Goal: Task Accomplishment & Management: Complete application form

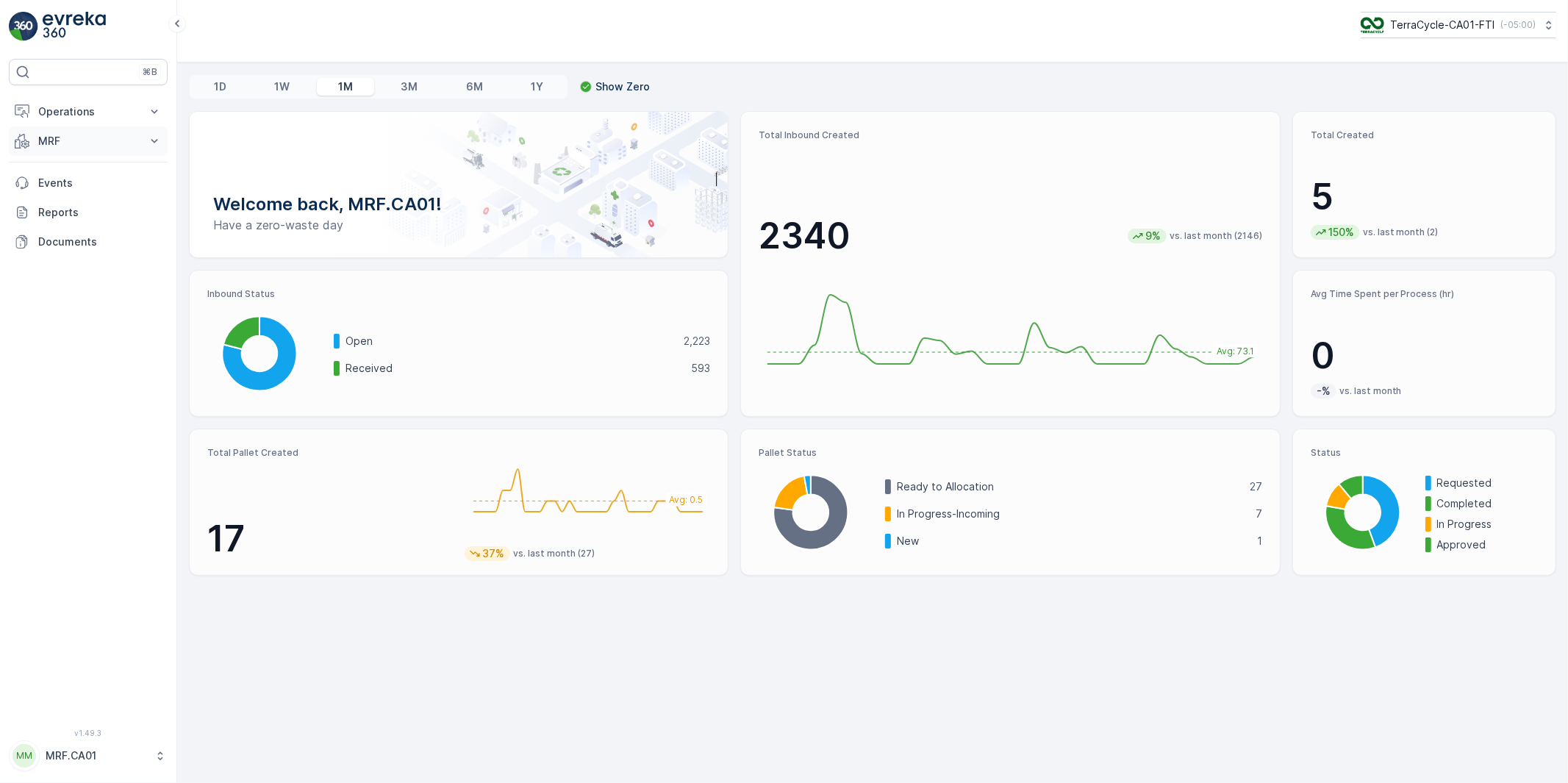
click at [65, 138] on p "MRF" at bounding box center [88, 141] width 100 height 15
click at [55, 209] on p "Pallet" at bounding box center [51, 207] width 28 height 15
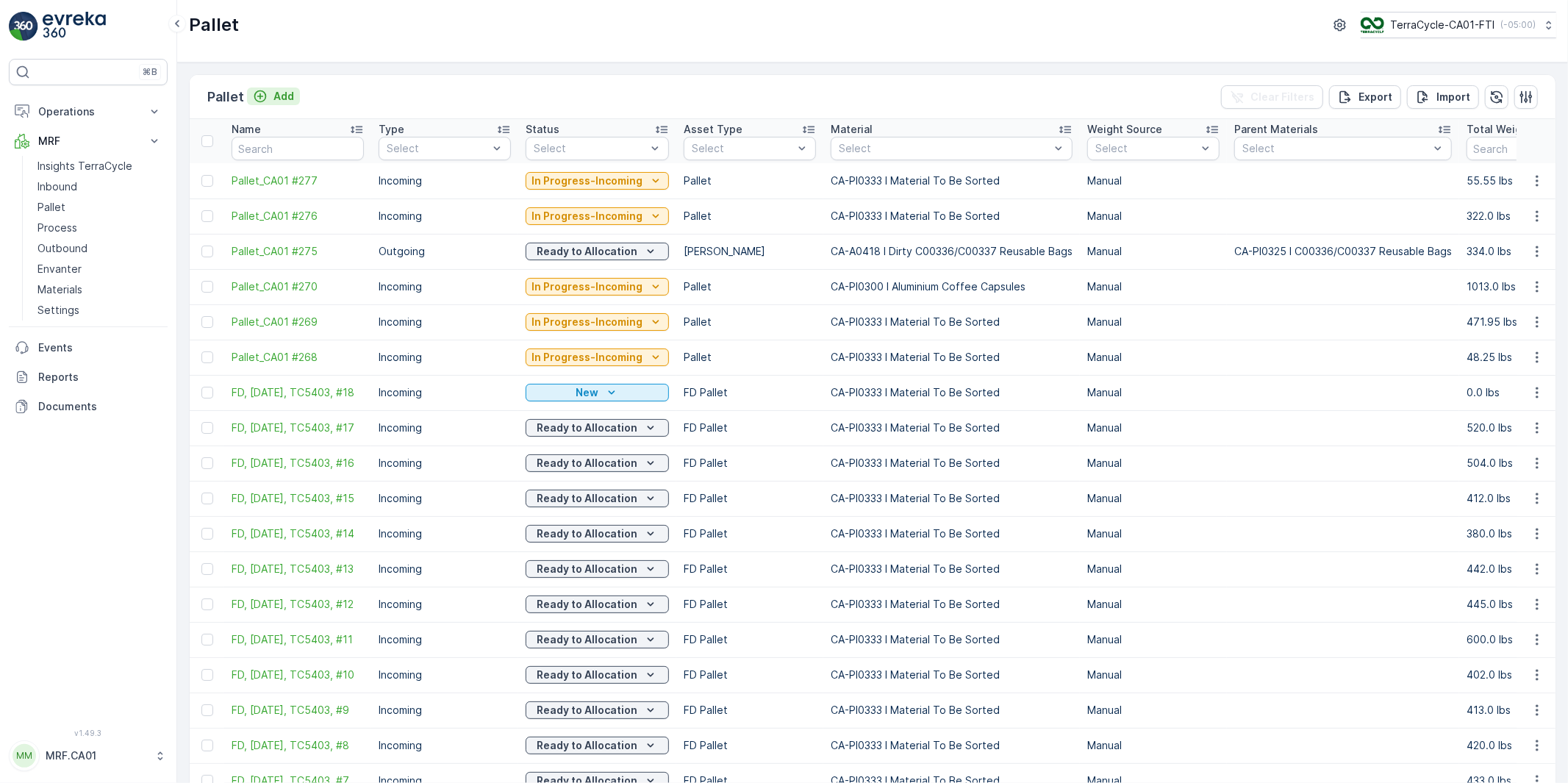
click at [280, 97] on p "Add" at bounding box center [283, 96] width 21 height 15
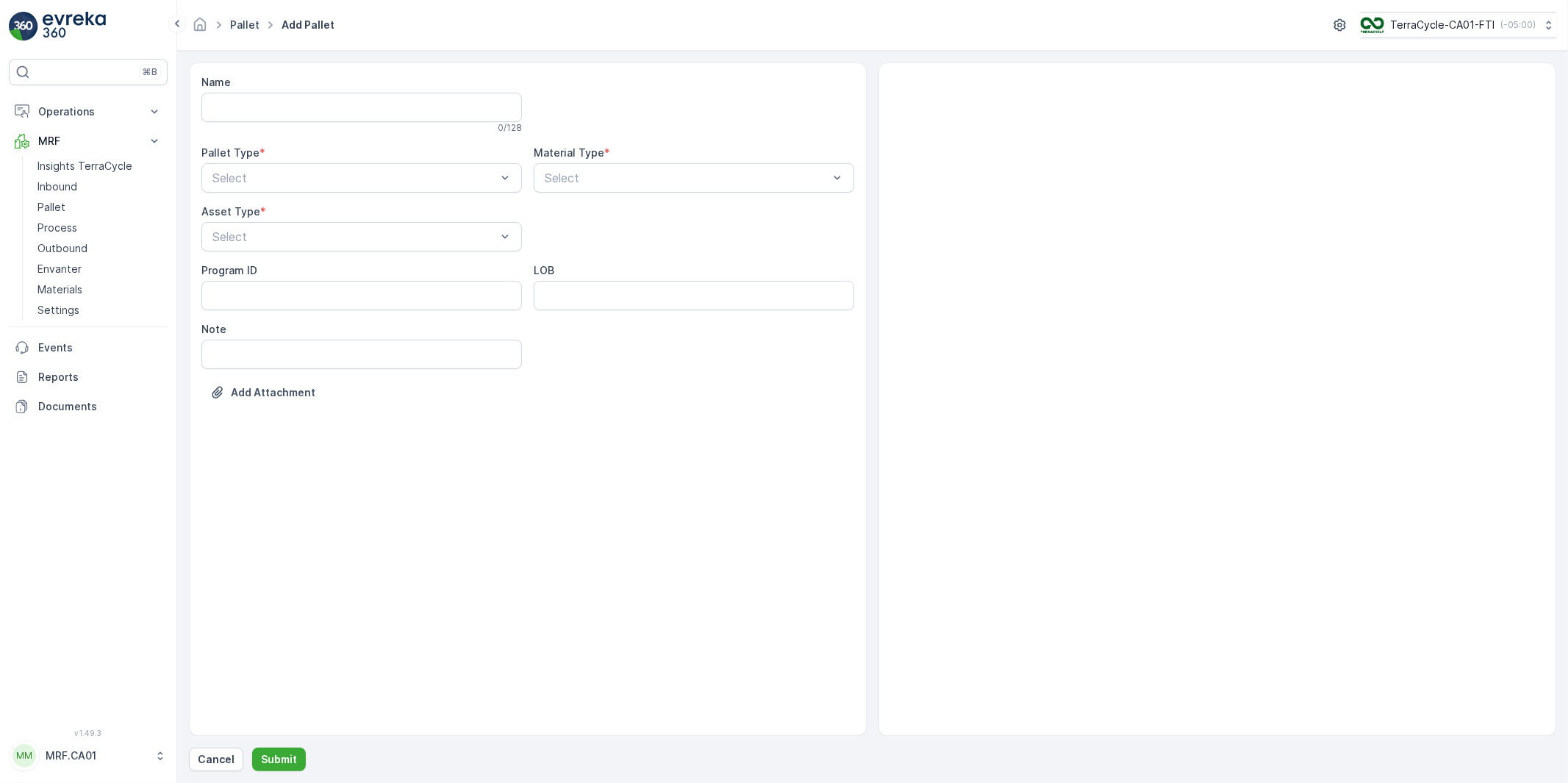
click at [244, 19] on link "Pallet" at bounding box center [244, 25] width 29 height 12
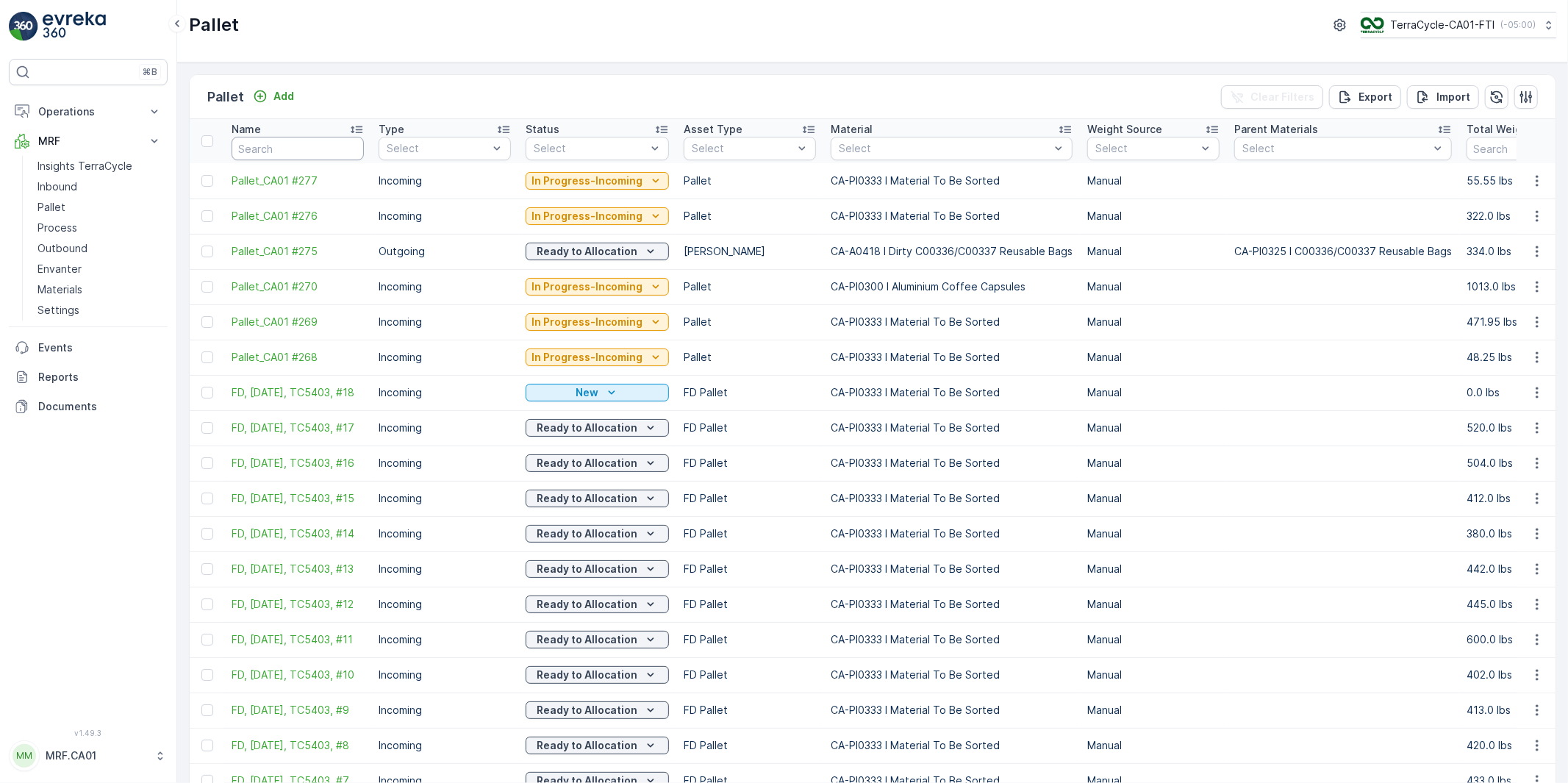
click at [283, 151] on input "text" at bounding box center [297, 148] width 132 height 24
type input "TC"
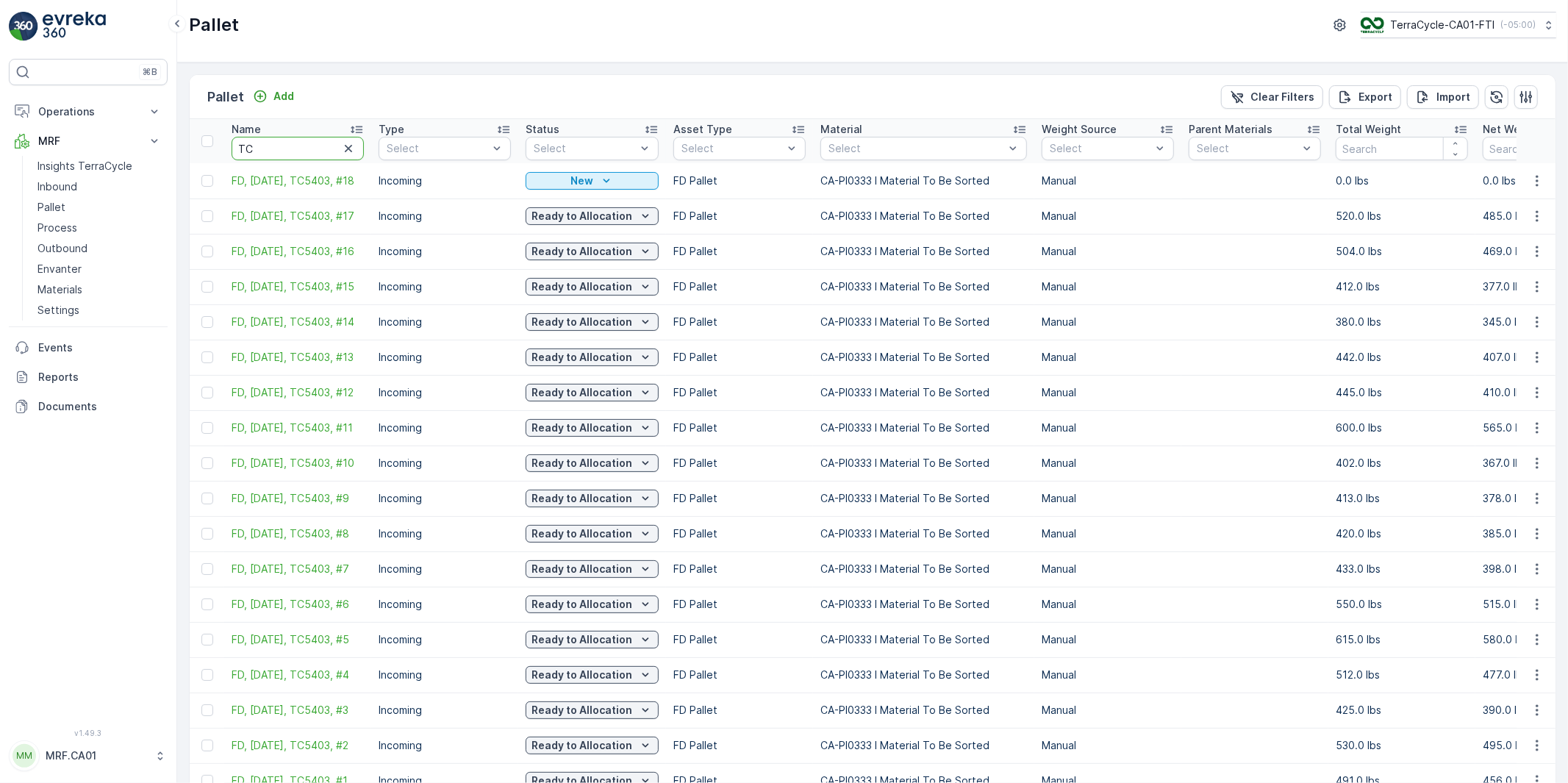
click at [283, 151] on input "TC" at bounding box center [297, 148] width 132 height 24
type input "TC54"
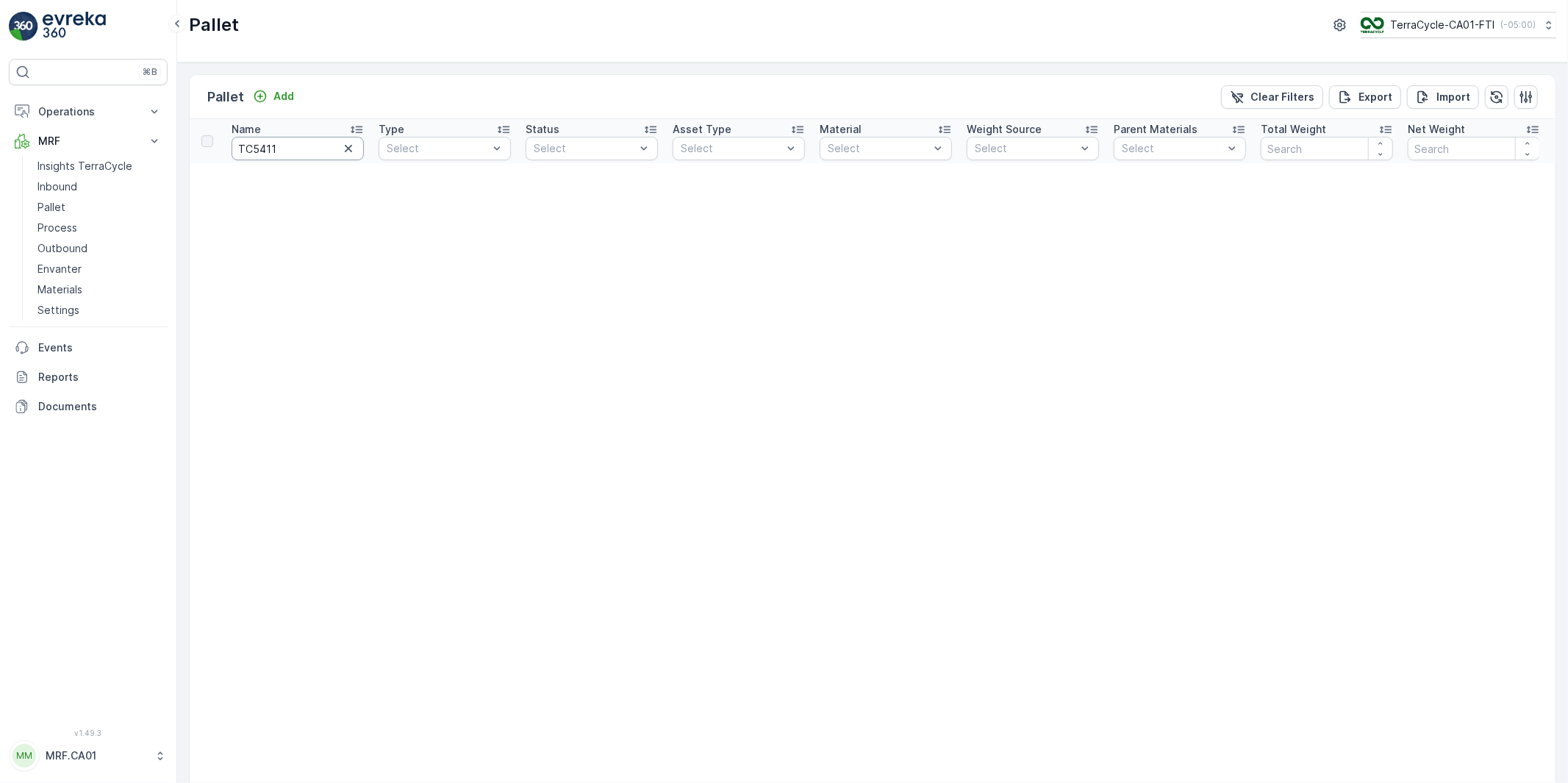
drag, startPoint x: 284, startPoint y: 151, endPoint x: 236, endPoint y: 153, distance: 48.0
click at [236, 153] on input "TC5411" at bounding box center [297, 148] width 132 height 24
type input "laundry"
click at [68, 243] on p "Outbound" at bounding box center [62, 248] width 50 height 15
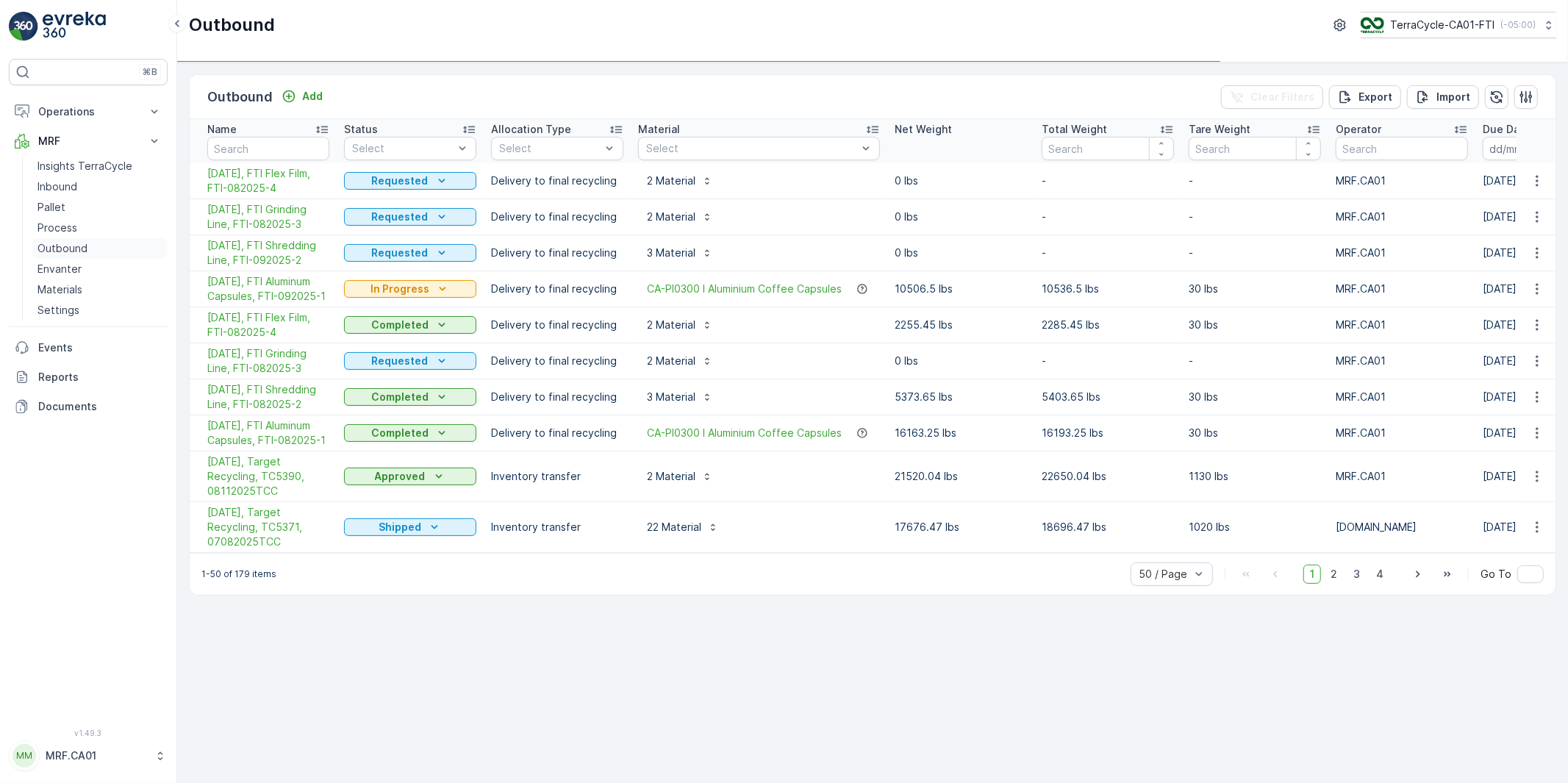
click at [75, 247] on p "Outbound" at bounding box center [62, 248] width 50 height 15
click at [254, 144] on input "text" at bounding box center [268, 148] width 122 height 24
type input "TC"
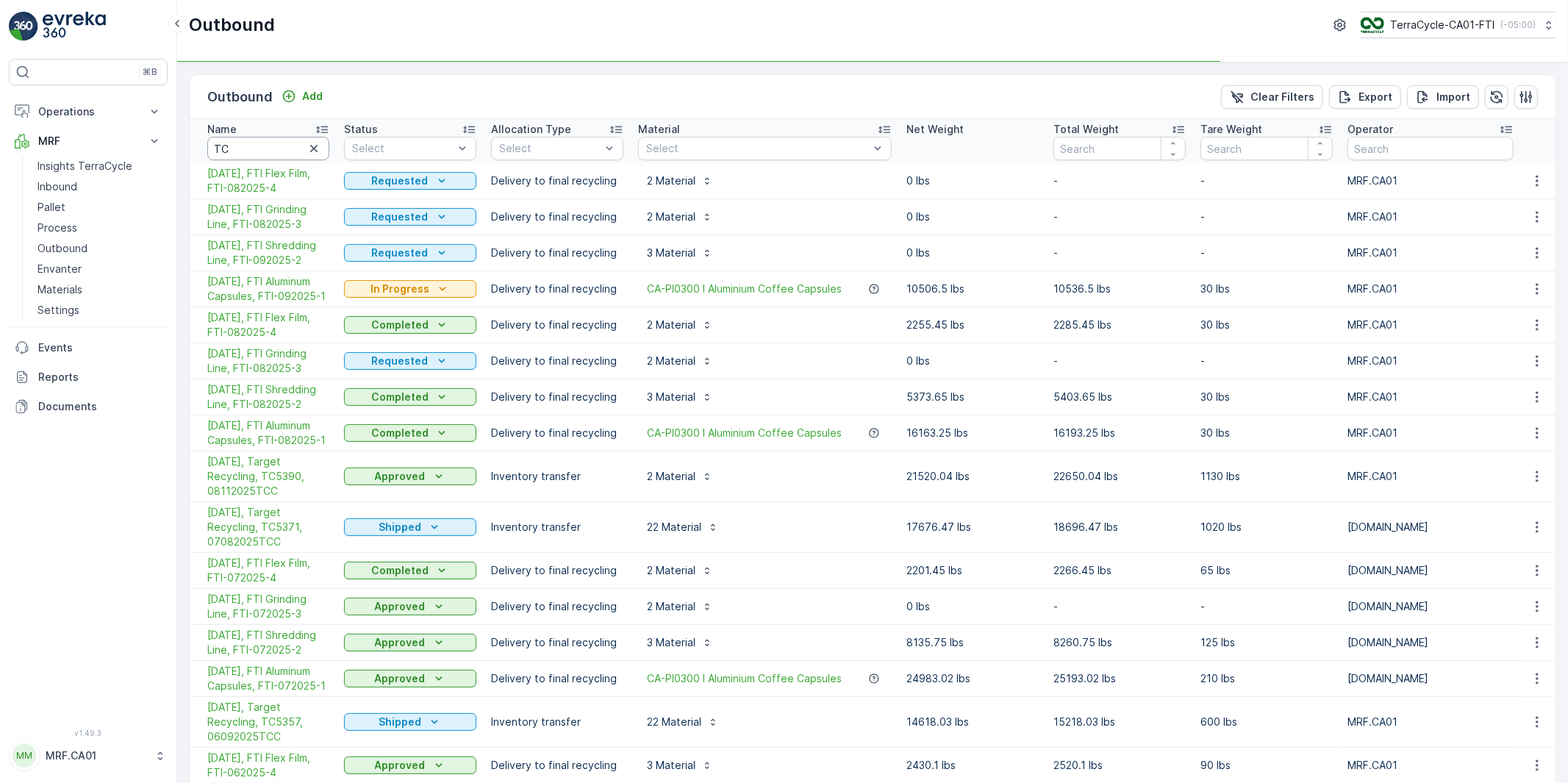
click at [258, 145] on input "TC" at bounding box center [268, 148] width 122 height 24
type input "TC5411"
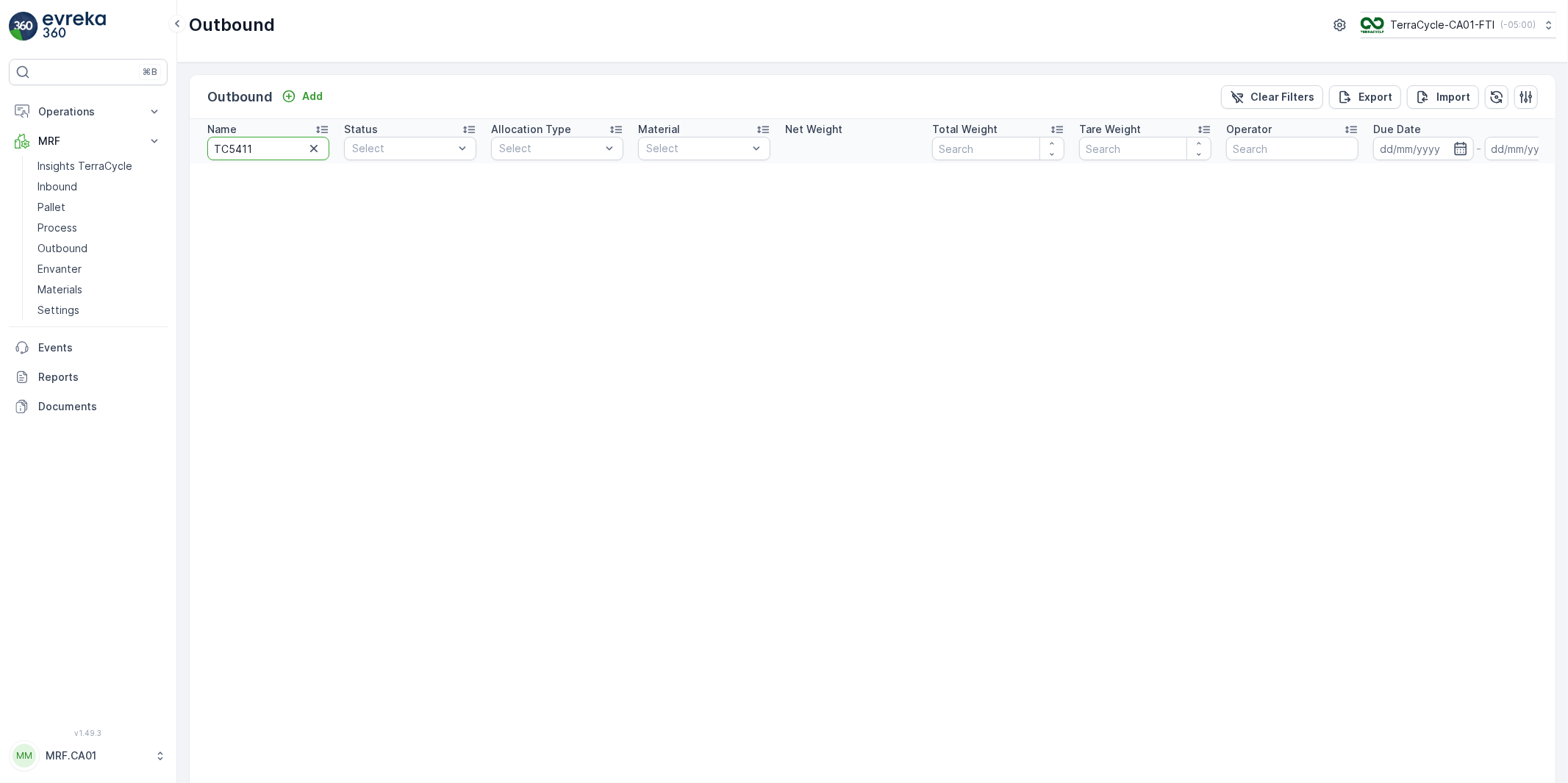
drag, startPoint x: 269, startPoint y: 147, endPoint x: 206, endPoint y: 144, distance: 63.1
click at [206, 144] on th "Name TC5411" at bounding box center [263, 141] width 147 height 44
type input "laun"
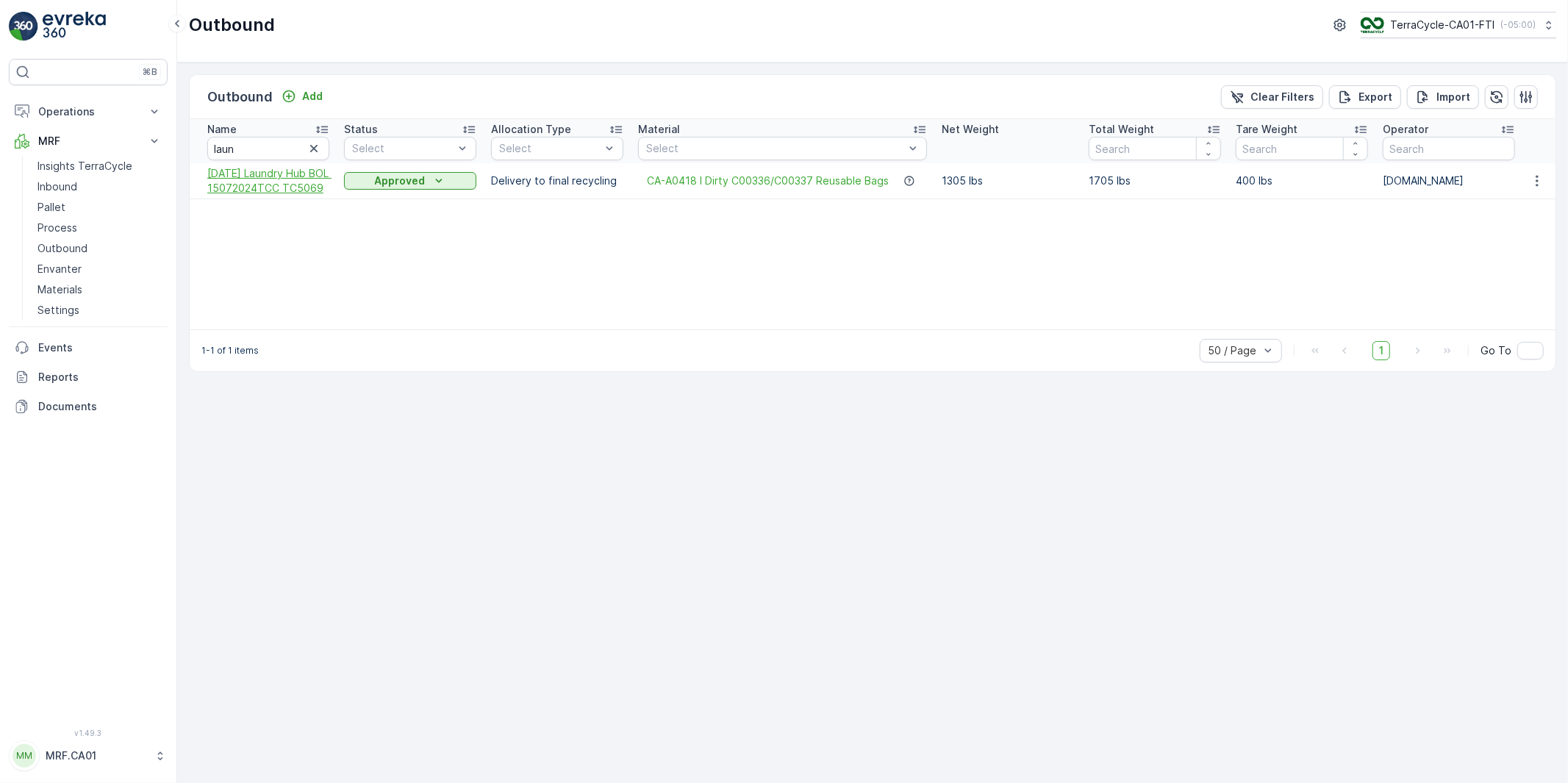
drag, startPoint x: 201, startPoint y: 171, endPoint x: 253, endPoint y: 204, distance: 61.6
click at [253, 199] on td "[DATE] Laundry Hub BOL 15072024TCC TC5069" at bounding box center [263, 181] width 147 height 36
copy span "[DATE] Laundry Hub BOL 15072024TCC TC5069"
click at [313, 144] on icon "button" at bounding box center [313, 148] width 15 height 15
click at [307, 96] on p "Add" at bounding box center [312, 96] width 21 height 15
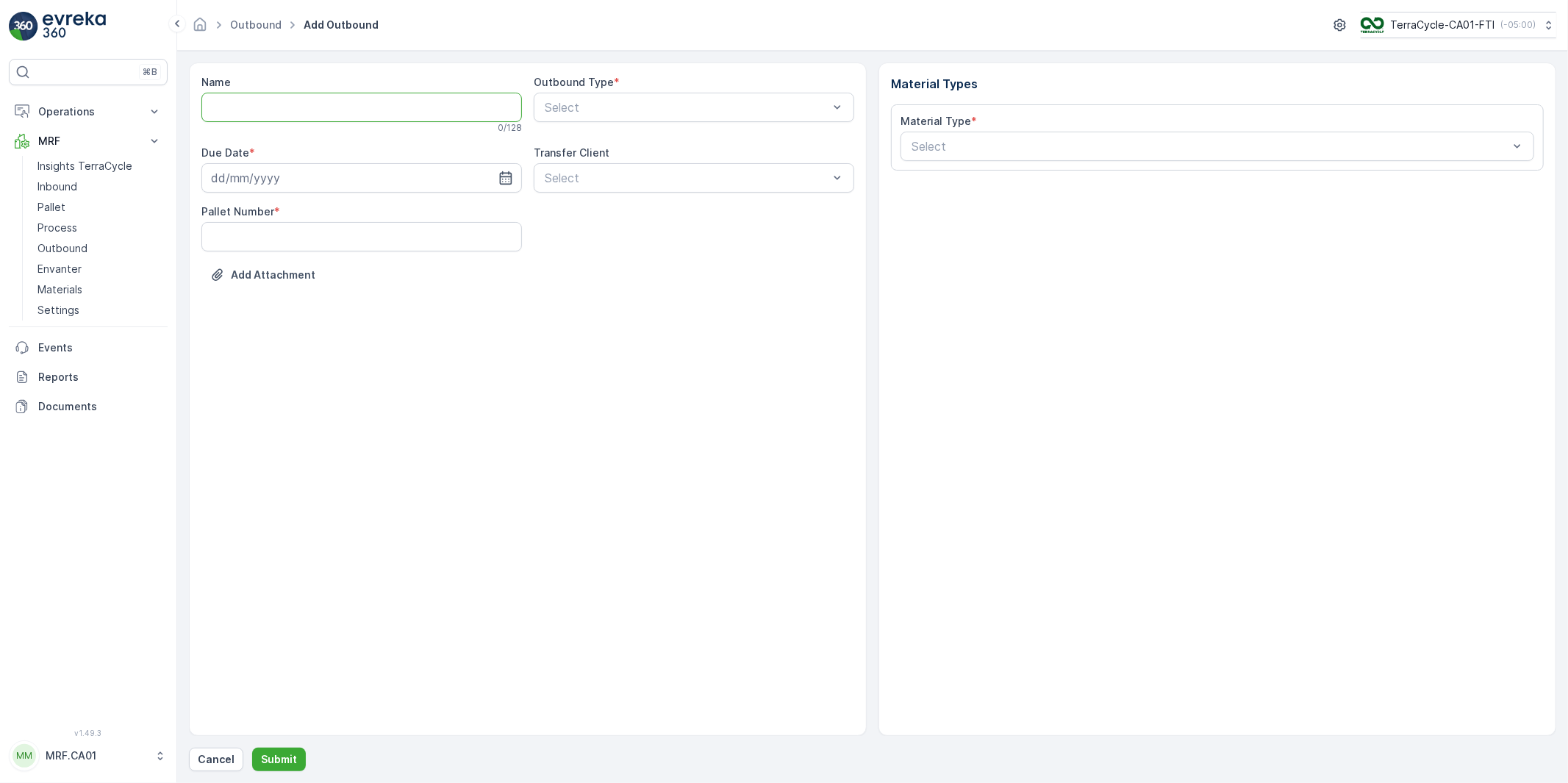
click at [284, 98] on input "Name" at bounding box center [361, 108] width 320 height 29
paste input "[DATE], Ced Lo, TC5365, 24062025TCC"
click at [262, 108] on input "[DATE], Ced Lo, TC5365, 24062025TCC" at bounding box center [361, 108] width 320 height 29
click at [244, 106] on input "[DATE], Ced Lo, TC5365, 24062025TCC" at bounding box center [361, 108] width 320 height 29
drag, startPoint x: 307, startPoint y: 108, endPoint x: 272, endPoint y: 111, distance: 35.1
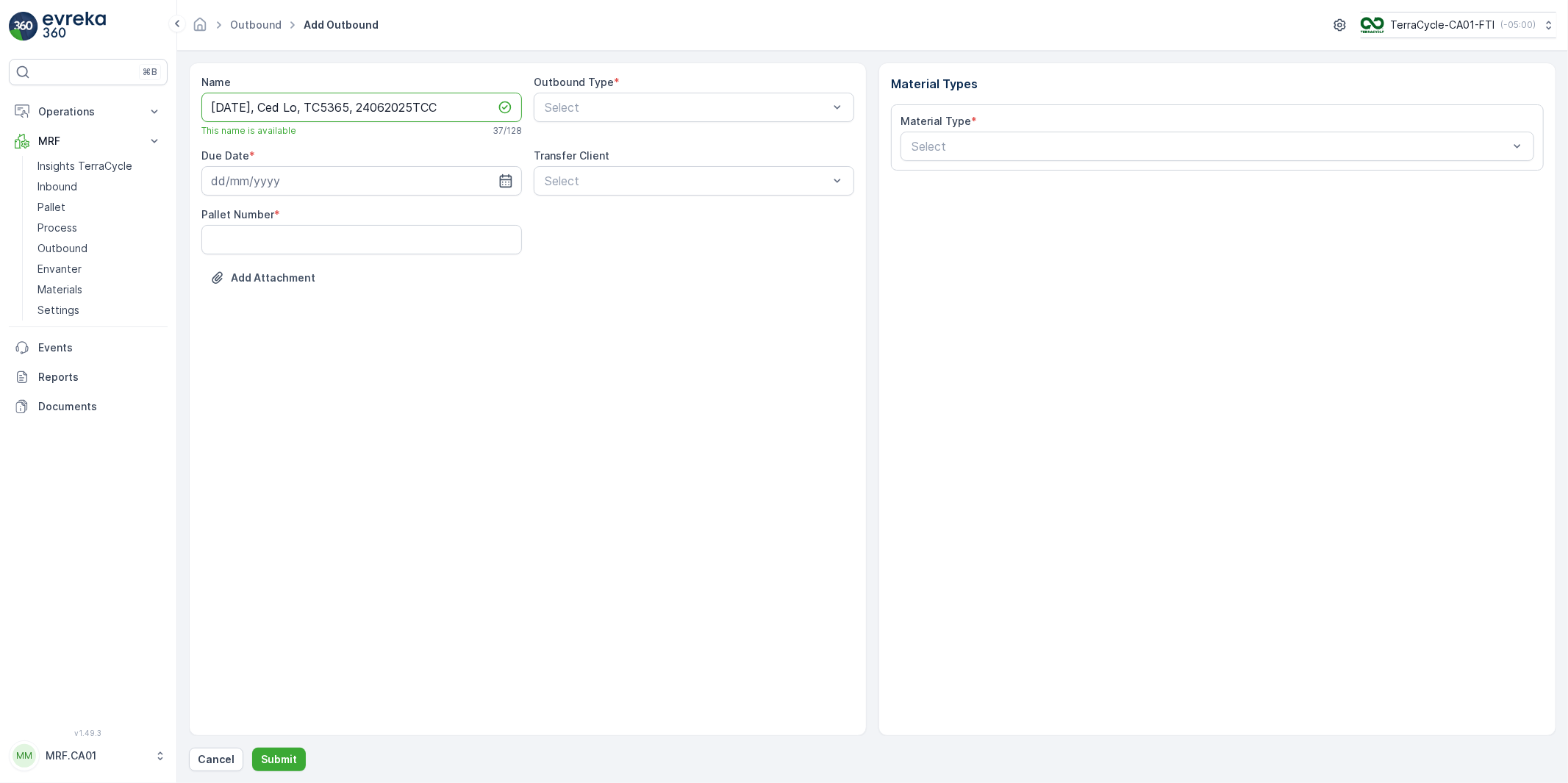
click at [272, 111] on input "[DATE], Ced Lo, TC5365, 24062025TCC" at bounding box center [361, 108] width 320 height 29
click at [390, 105] on input "[DATE], Laundry Hub, TC5365, 24062025TCC" at bounding box center [361, 108] width 320 height 29
click at [400, 106] on input "[DATE], Laundry Hub, TC5411, 24062025TCC" at bounding box center [361, 108] width 320 height 29
drag, startPoint x: 397, startPoint y: 107, endPoint x: 519, endPoint y: 99, distance: 122.3
click at [519, 99] on input "[DATE], Laundry Hub, TC5411, 24062025TCC" at bounding box center [361, 108] width 320 height 29
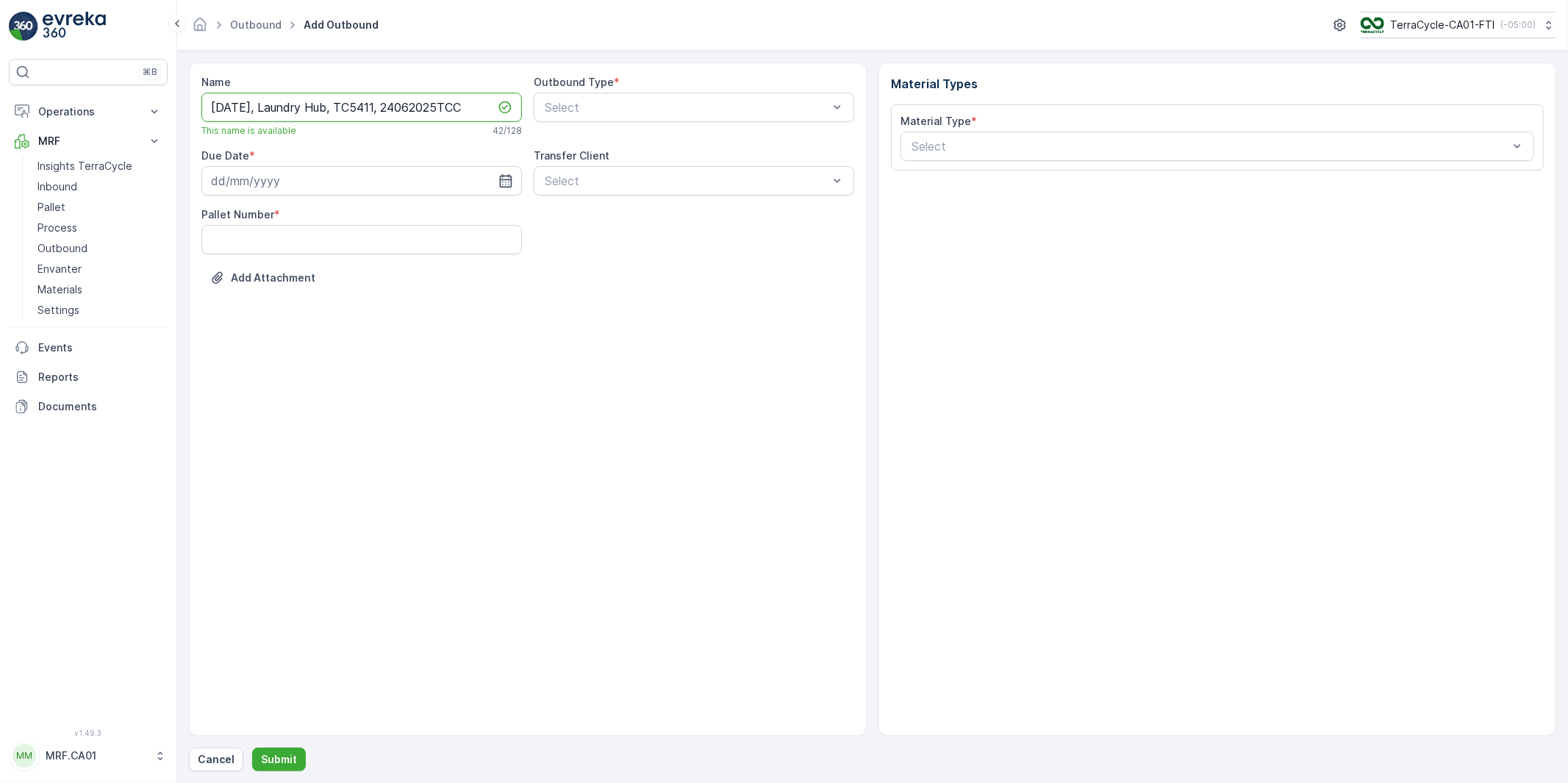
paste input "0409"
type input "[DATE], Laundry Hub, TC5411, 04092025TCC"
click at [610, 164] on span "Project delivery" at bounding box center [585, 168] width 85 height 13
click at [618, 114] on div "Project delivery" at bounding box center [694, 108] width 320 height 29
click at [618, 191] on span "Others deliveries" at bounding box center [588, 193] width 91 height 13
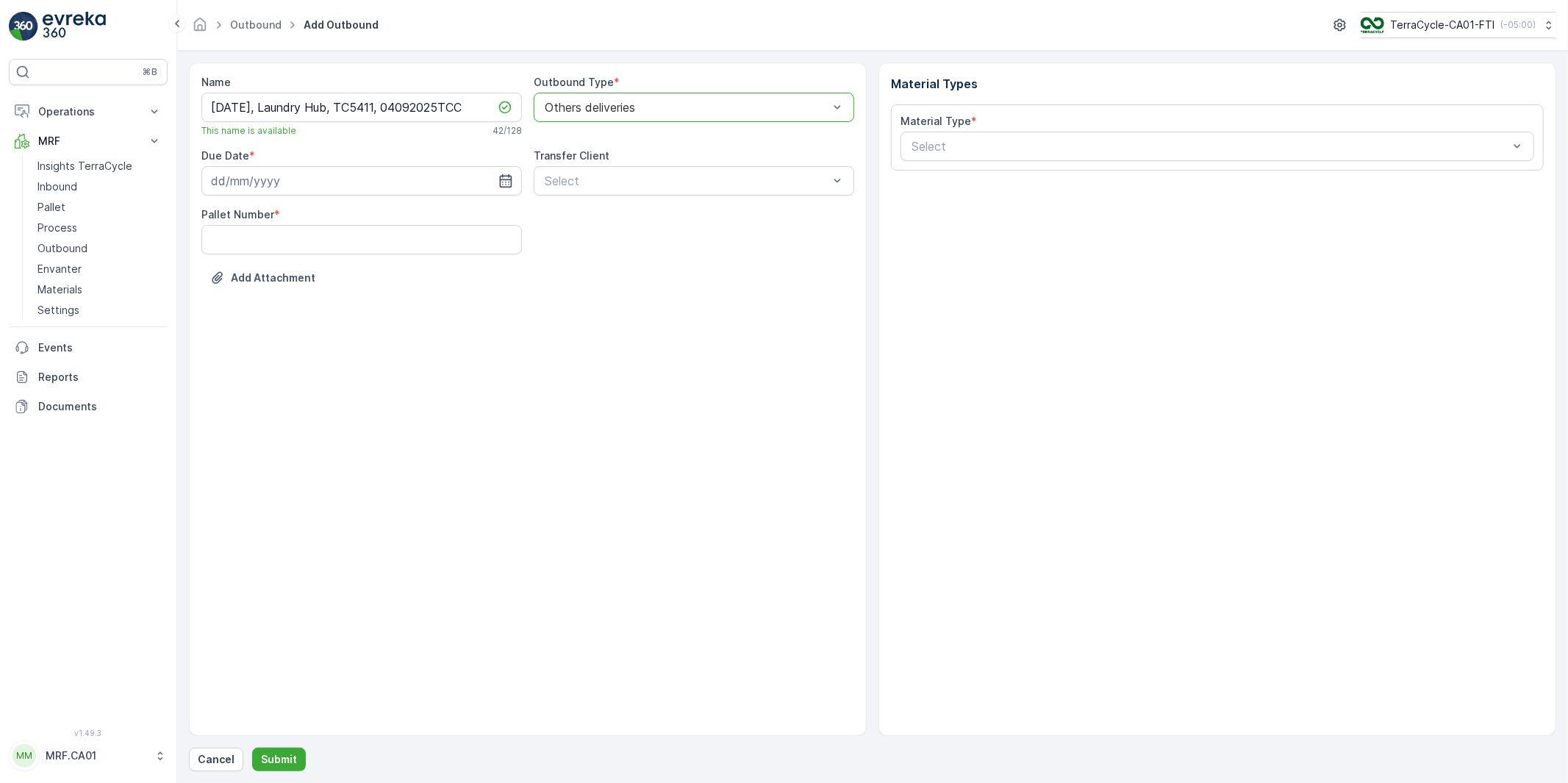
click at [618, 221] on div "Pallet Number *" at bounding box center [528, 231] width 653 height 47
click at [618, 184] on div at bounding box center [686, 181] width 287 height 13
click at [506, 178] on icon "button" at bounding box center [506, 181] width 15 height 15
drag, startPoint x: 275, startPoint y: 303, endPoint x: 280, endPoint y: 297, distance: 7.8
click at [275, 302] on div "9" at bounding box center [279, 304] width 24 height 24
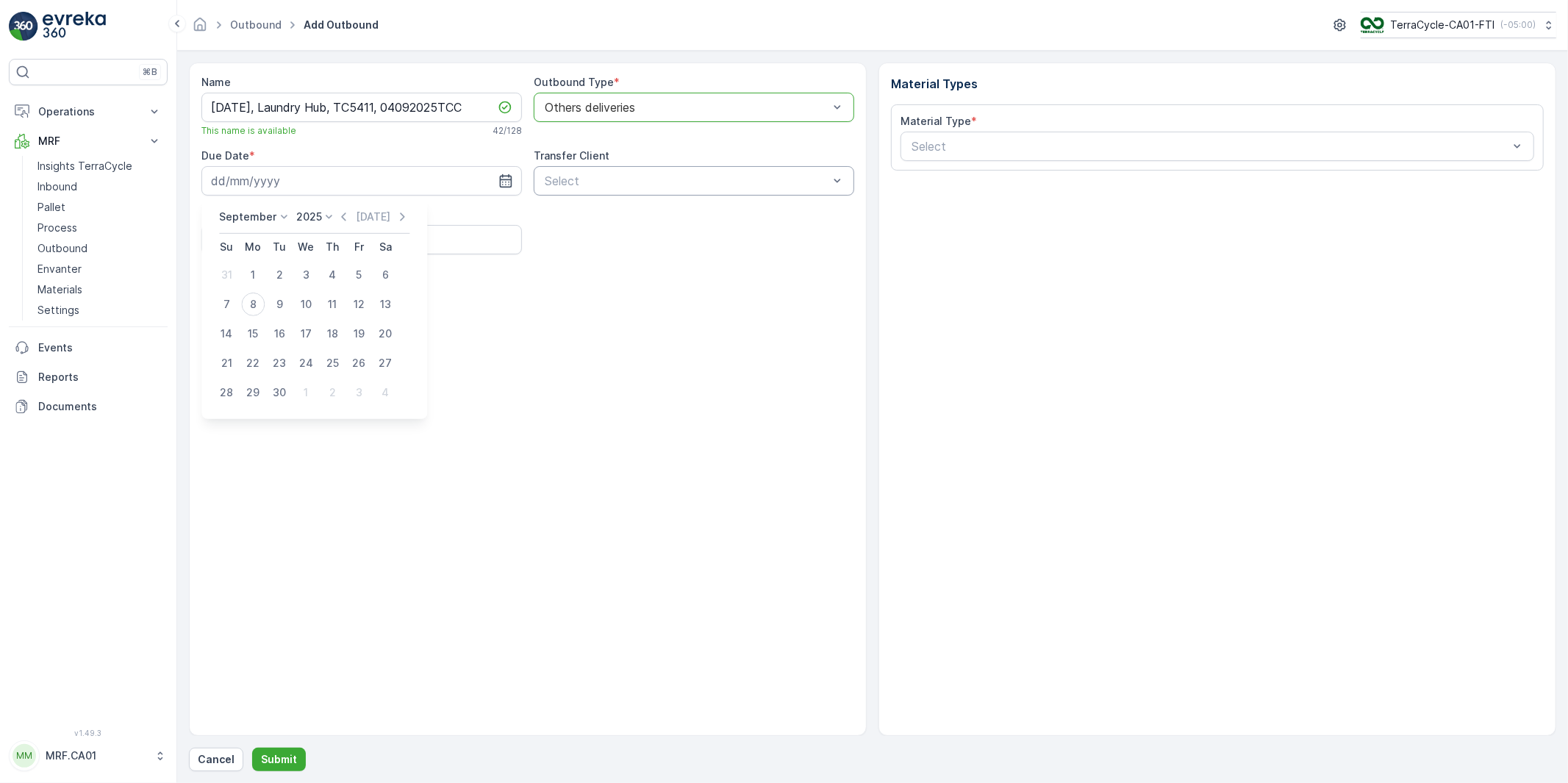
type input "[DATE]"
click at [283, 238] on Number "Pallet Number" at bounding box center [361, 240] width 320 height 29
type Number "20"
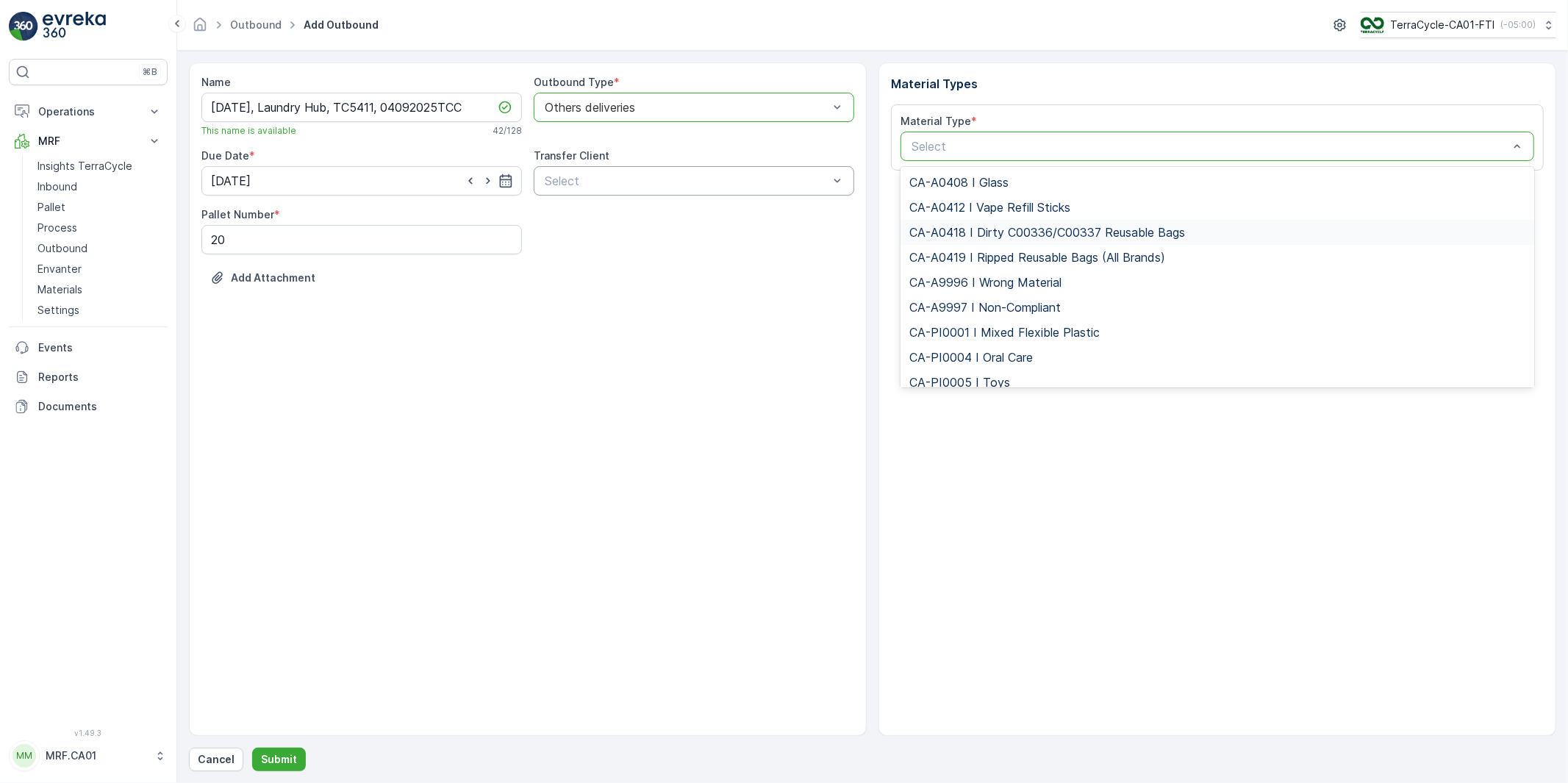
click at [1016, 235] on span "CA-A0418 I Dirty C00336/C00337 Reusable Bags" at bounding box center [1046, 232] width 276 height 13
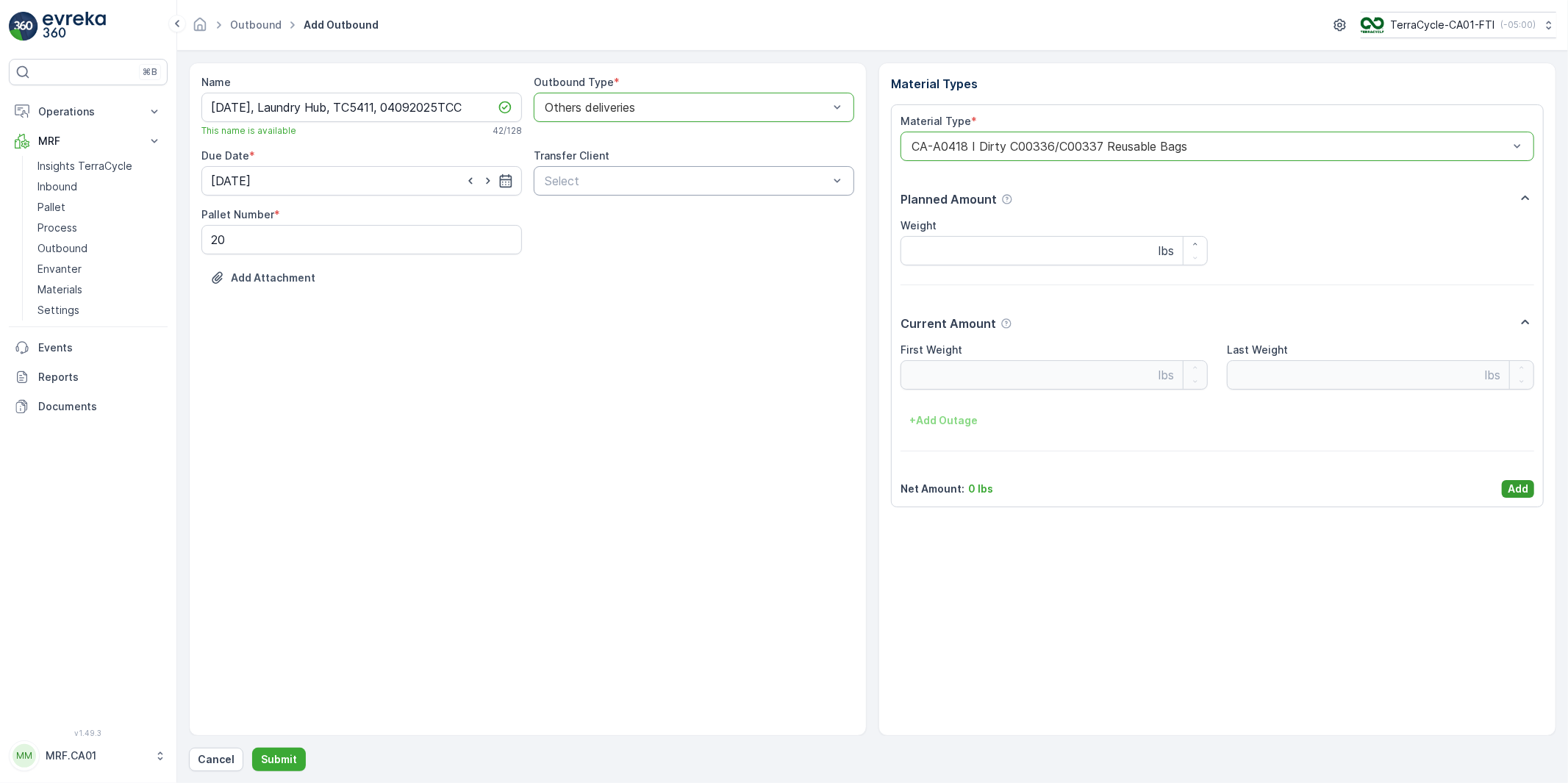
click at [1526, 487] on p "Add" at bounding box center [1517, 489] width 21 height 15
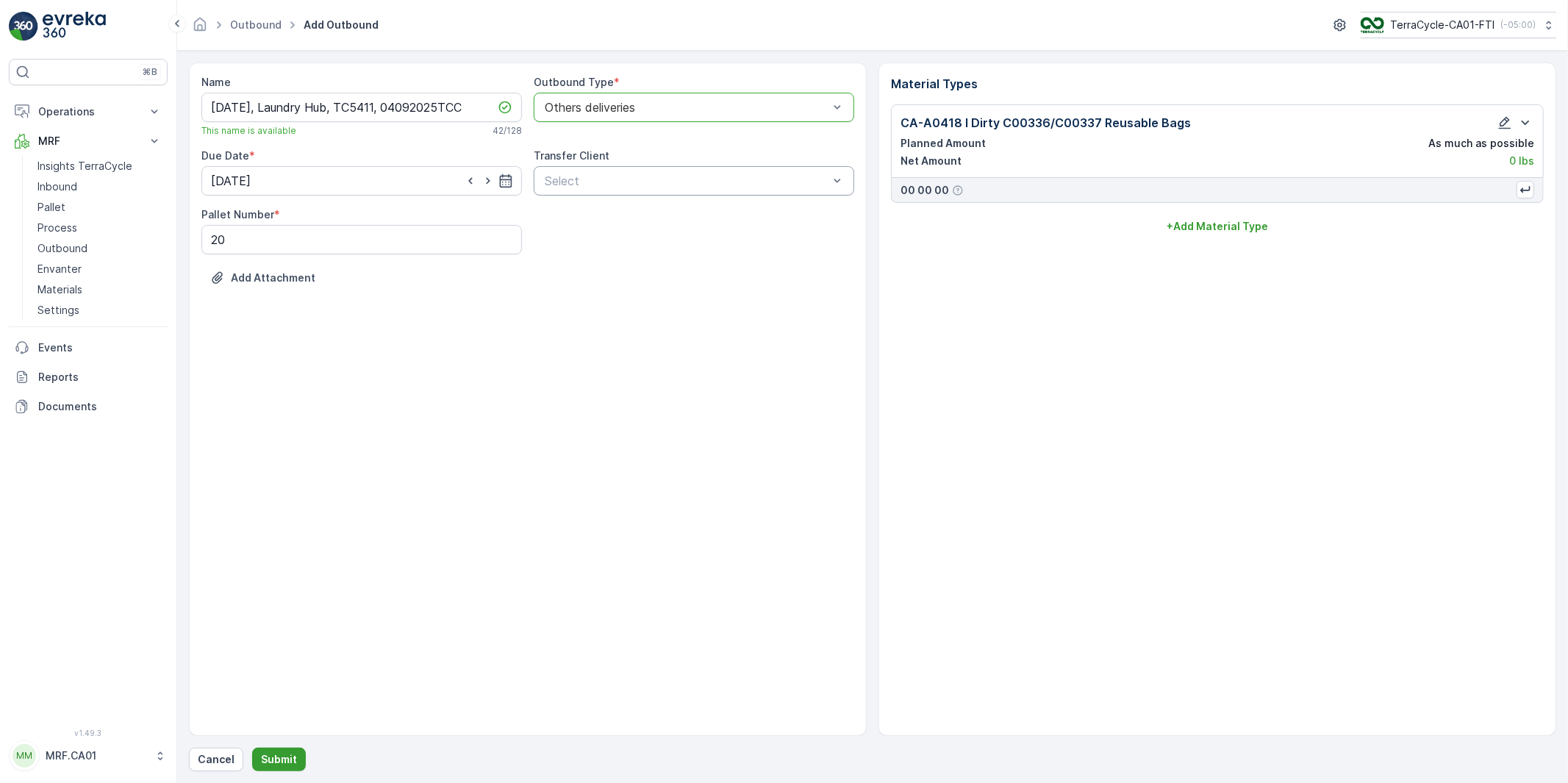
click at [285, 762] on p "Submit" at bounding box center [279, 759] width 36 height 15
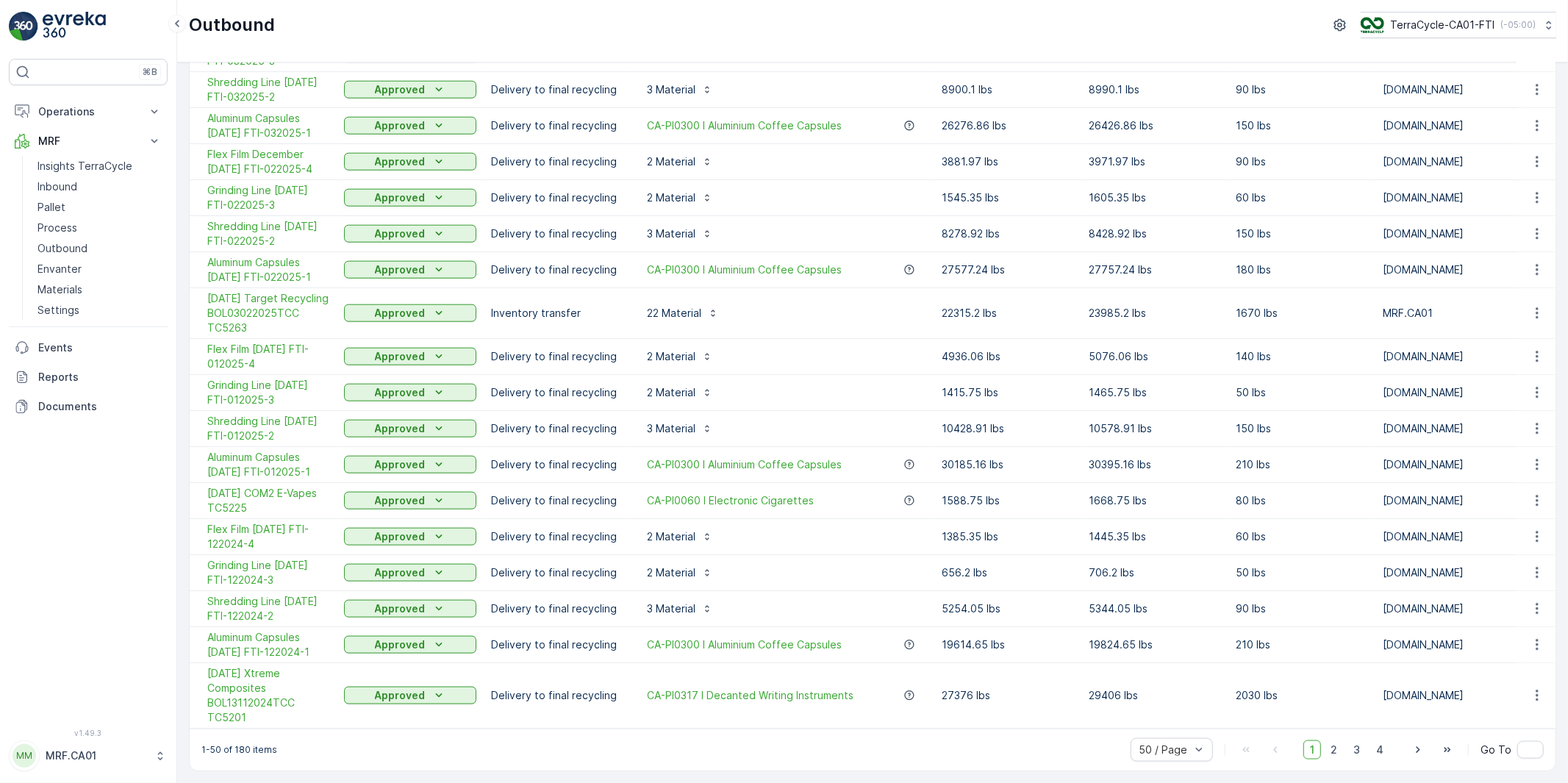
scroll to position [1496, 0]
click at [1338, 748] on span "2" at bounding box center [1334, 749] width 20 height 19
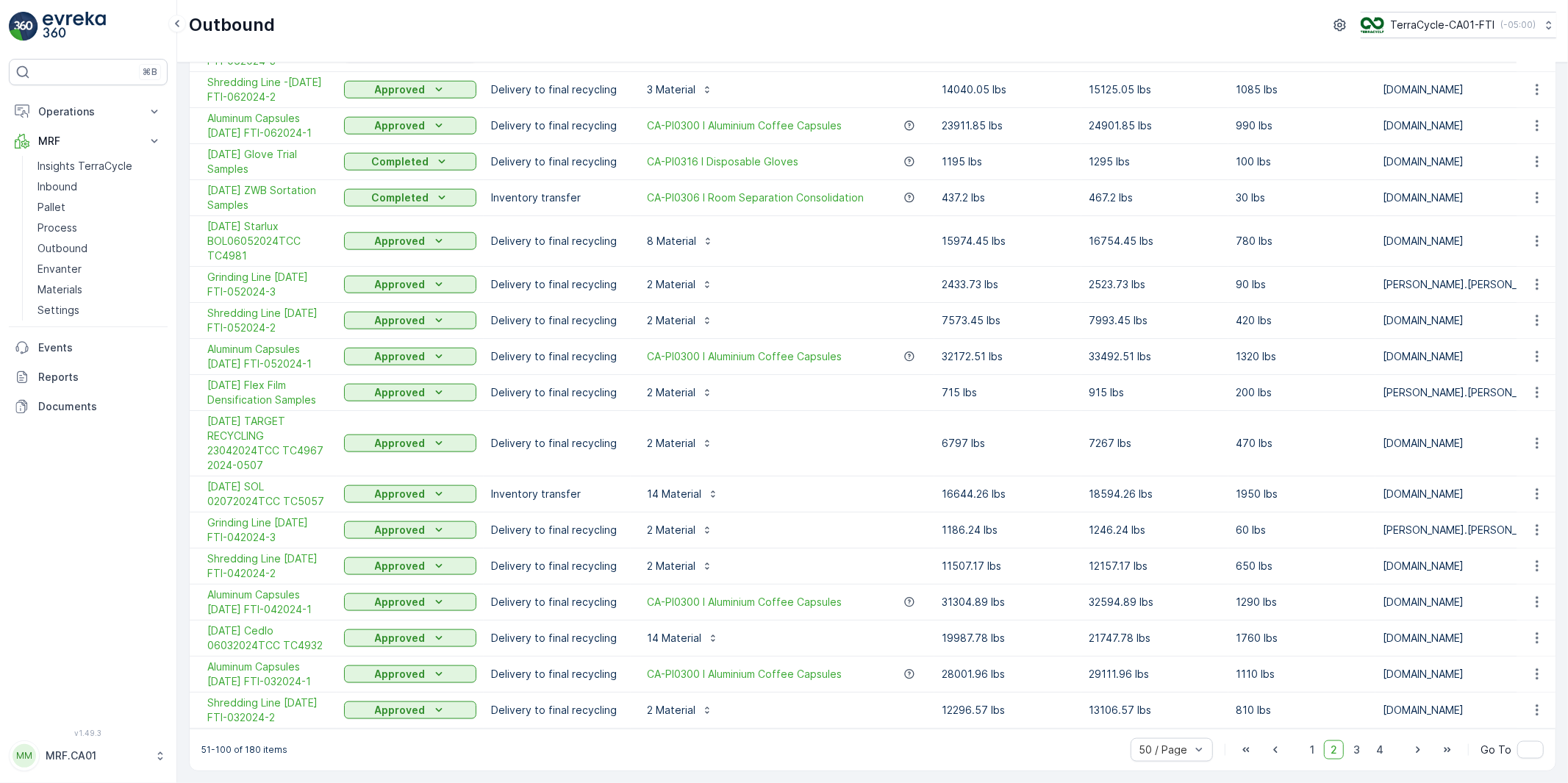
scroll to position [1525, 0]
click at [1309, 745] on span "1" at bounding box center [1311, 749] width 18 height 19
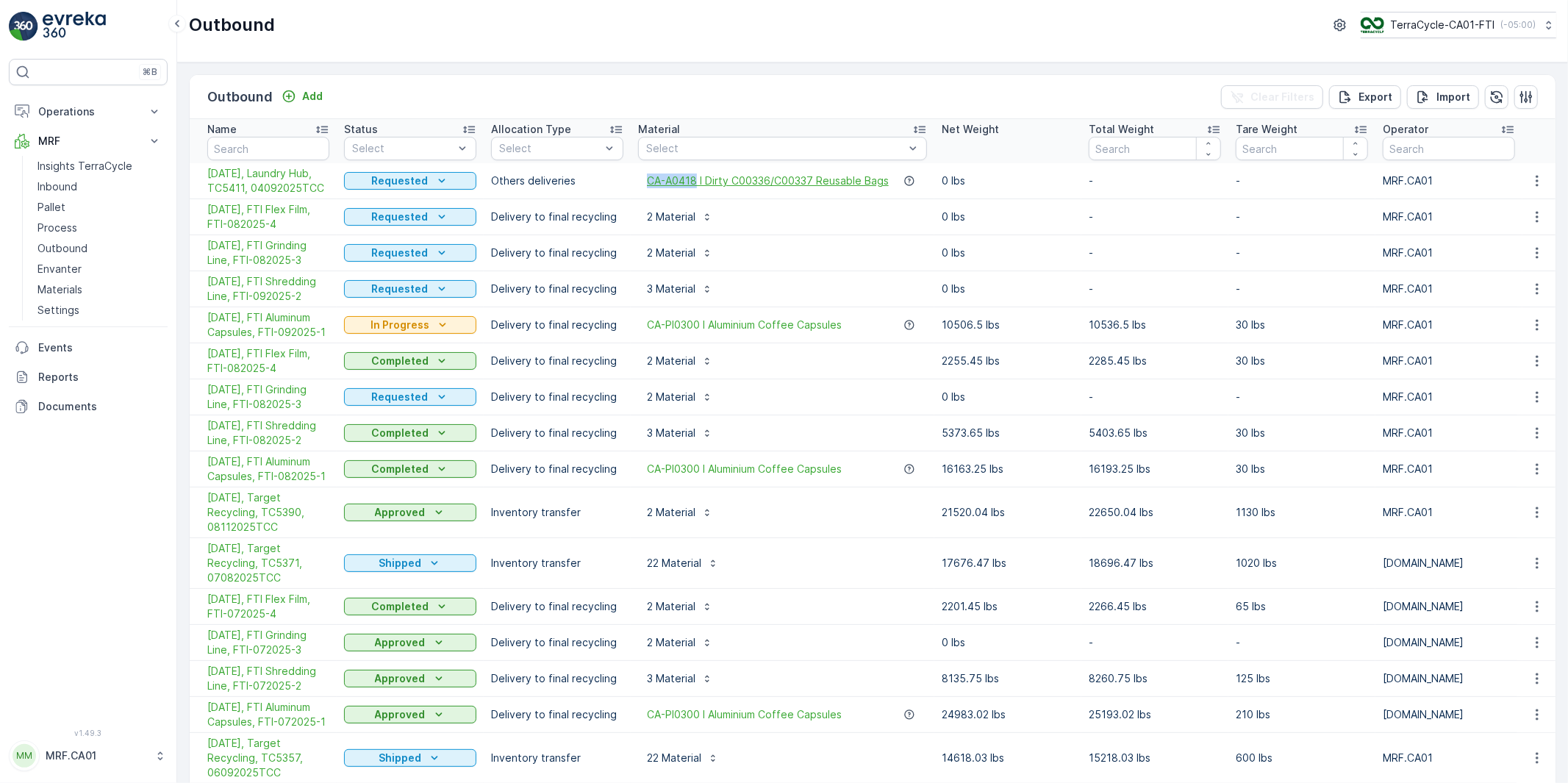
drag, startPoint x: 640, startPoint y: 179, endPoint x: 695, endPoint y: 181, distance: 55.0
click at [695, 181] on div "CA-A0418 I Dirty C00336/C00337 Reusable Bags" at bounding box center [782, 181] width 289 height 15
copy span "CA-A0418"
click at [55, 204] on p "Pallet" at bounding box center [51, 207] width 28 height 15
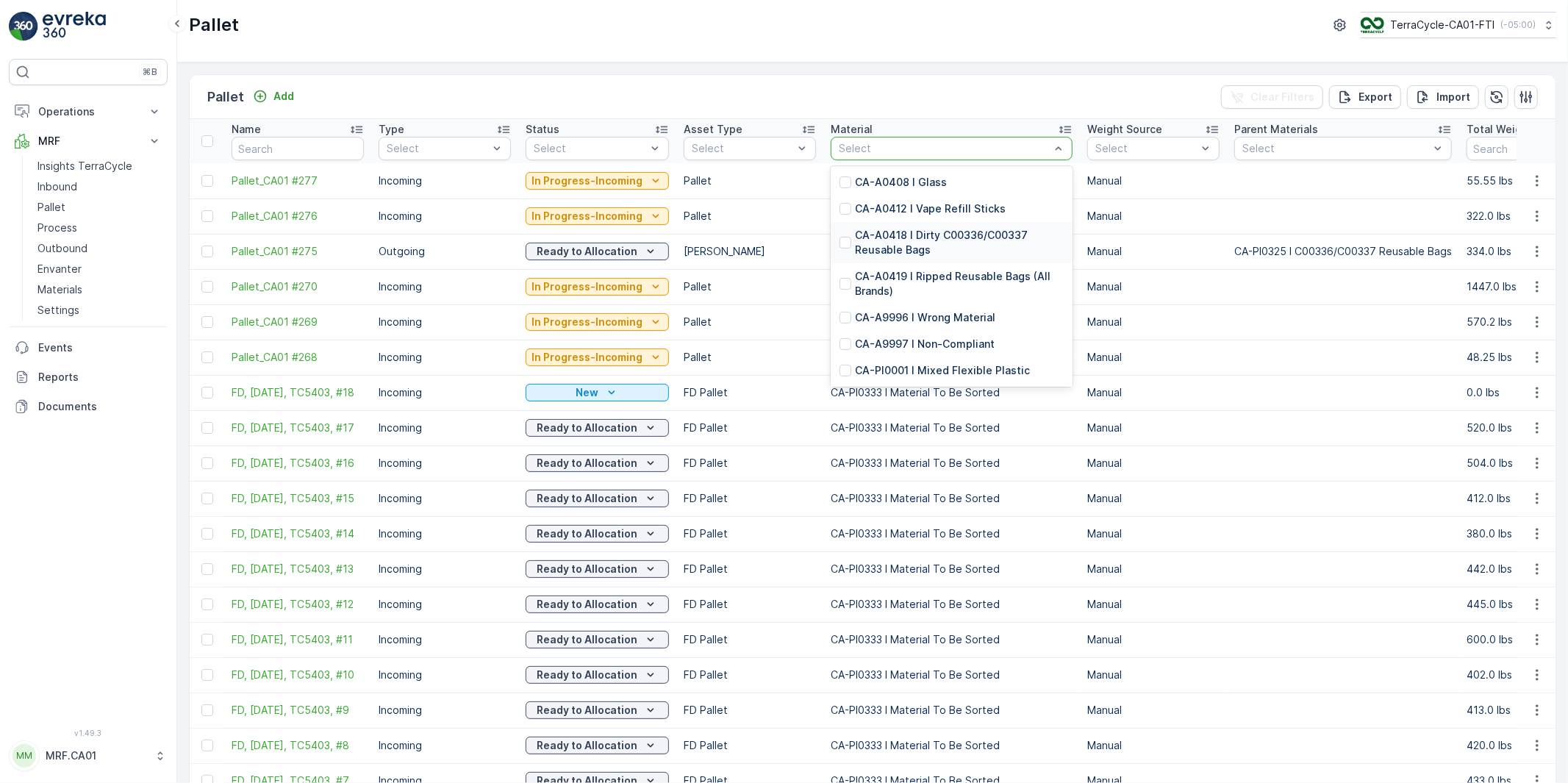
click at [904, 241] on p "CA-A0418 I Dirty C00336/C00337 Reusable Bags" at bounding box center [960, 243] width 209 height 29
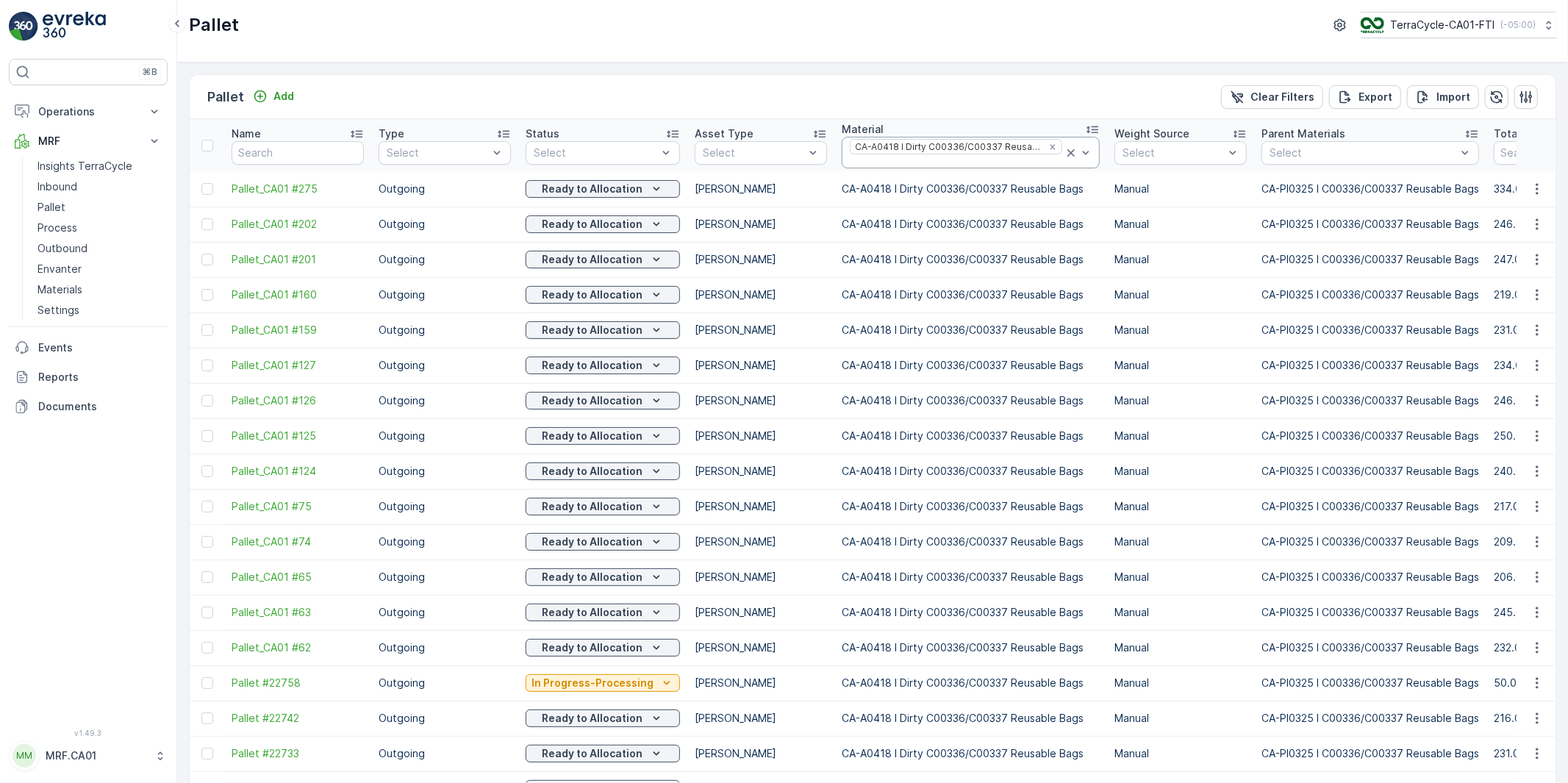
click at [1067, 151] on icon at bounding box center [1071, 153] width 8 height 8
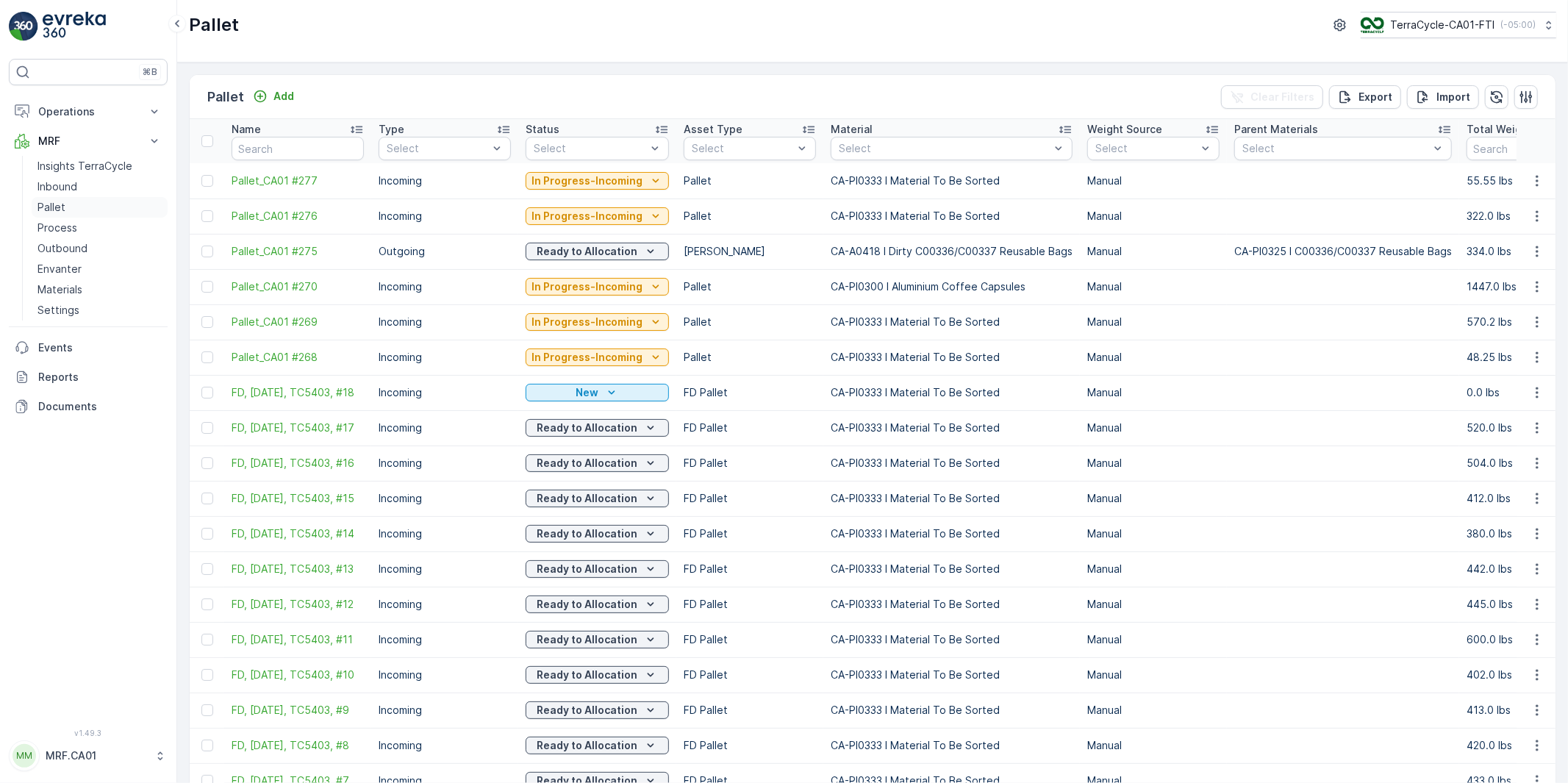
click at [50, 206] on p "Pallet" at bounding box center [51, 207] width 28 height 15
click at [48, 250] on p "Outbound" at bounding box center [62, 248] width 50 height 15
